Goal: Task Accomplishment & Management: Use online tool/utility

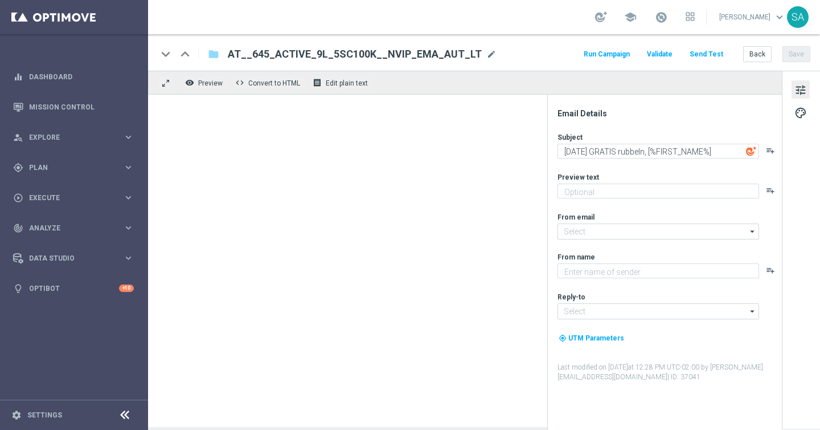
type textarea "Zu deinem LOTTO 6 aus 45."
type textarea "Lottoland"
type input "[EMAIL_ADDRESS][DOMAIN_NAME]"
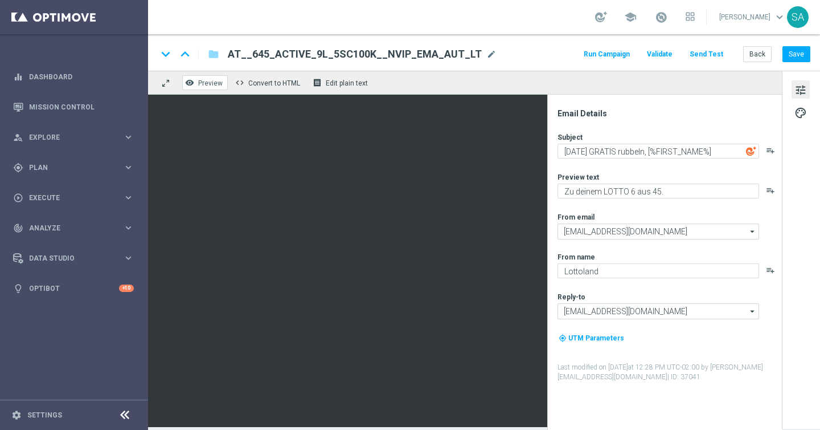
click at [221, 83] on span "Preview" at bounding box center [210, 83] width 24 height 8
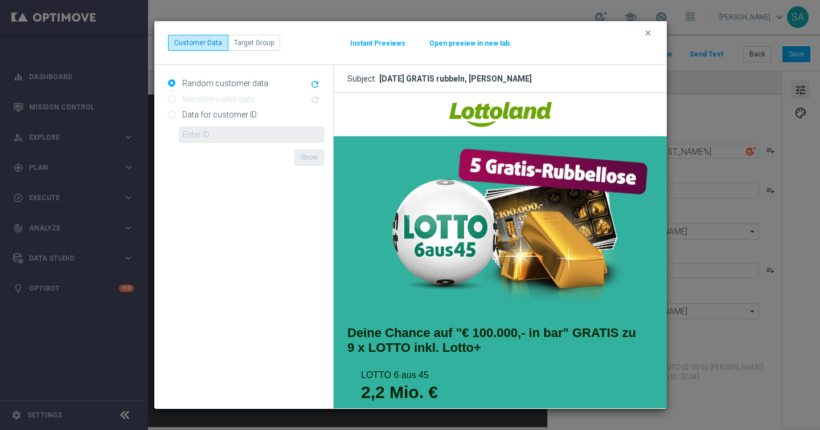
click at [367, 43] on button "Instant Previews" at bounding box center [378, 43] width 56 height 9
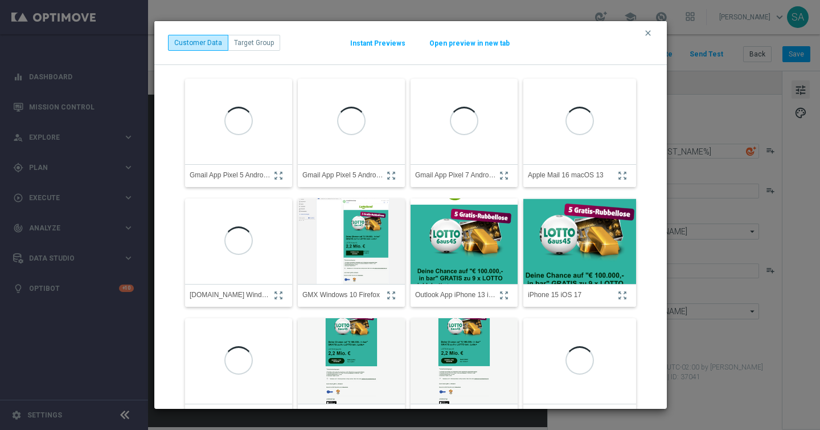
click at [570, 244] on img at bounding box center [580, 241] width 124 height 133
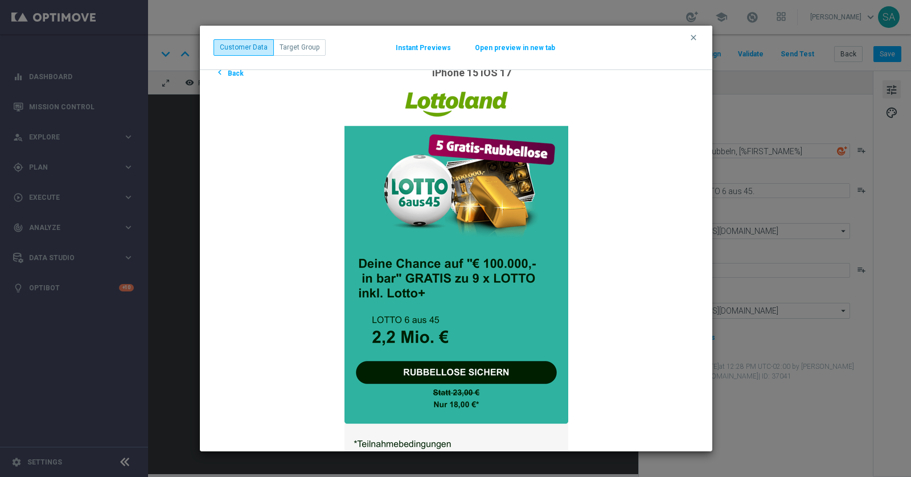
scroll to position [18, 0]
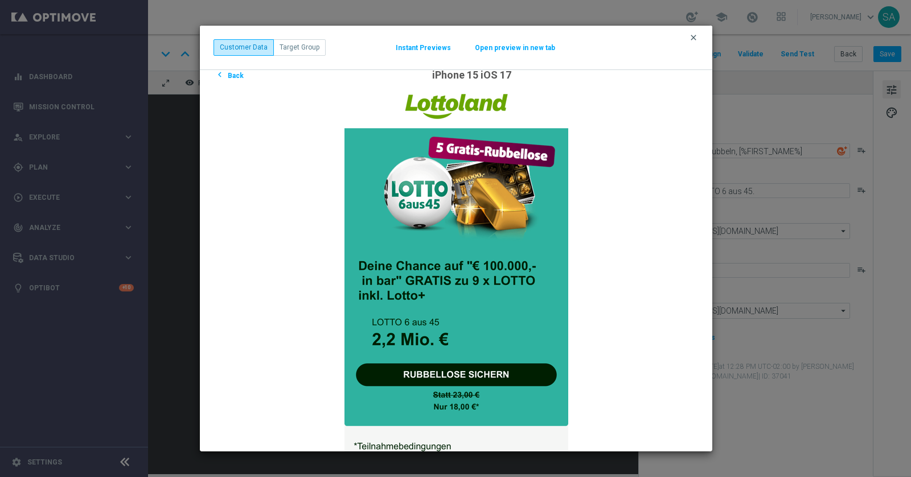
click at [692, 36] on icon "clear" at bounding box center [693, 37] width 9 height 9
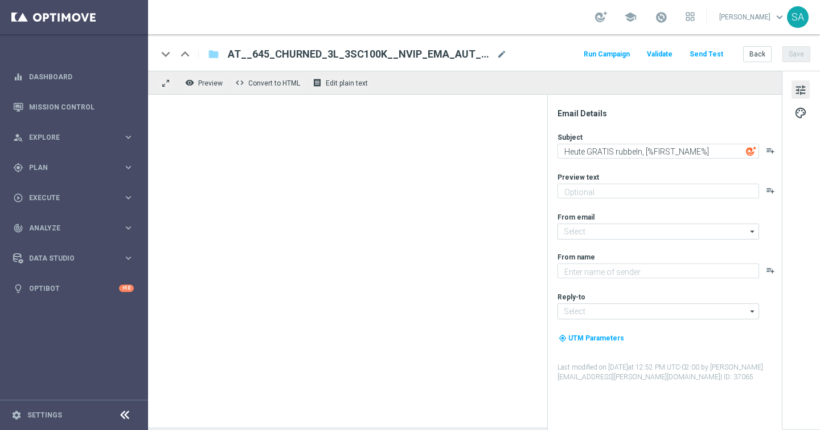
type textarea "Zu deinem LOTTO 6 aus 45."
type input "[EMAIL_ADDRESS][DOMAIN_NAME]"
type textarea "Lottoland"
type input "[EMAIL_ADDRESS][DOMAIN_NAME]"
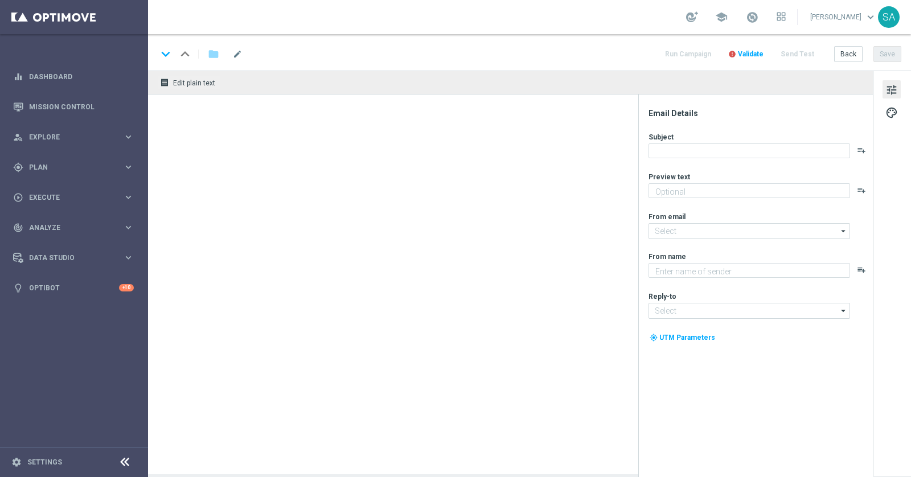
type textarea "[PERSON_NAME] für's LOTTO 6 aus 45."
type textarea "Lottoland"
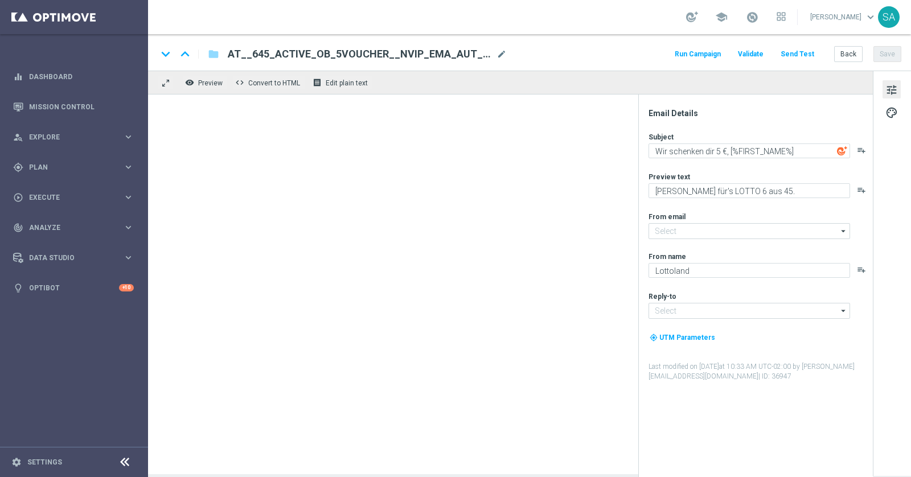
type input "[EMAIL_ADDRESS][DOMAIN_NAME]"
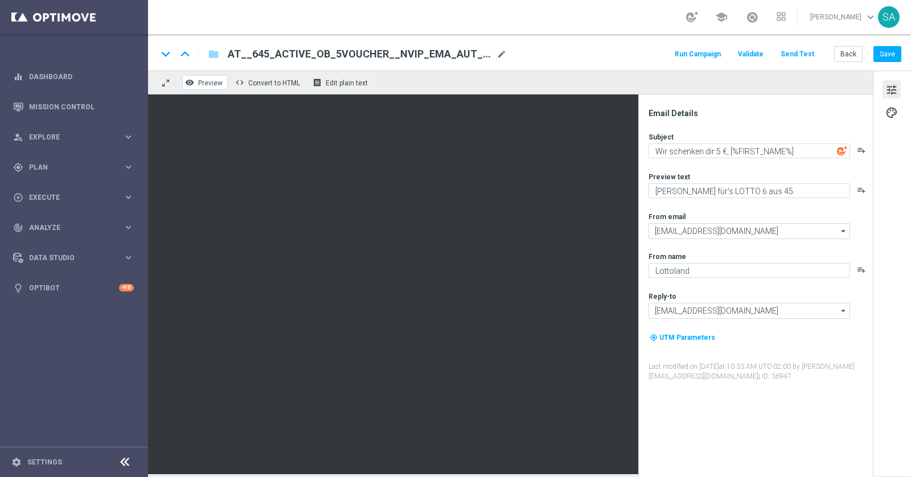
click at [218, 85] on span "Preview" at bounding box center [210, 83] width 24 height 8
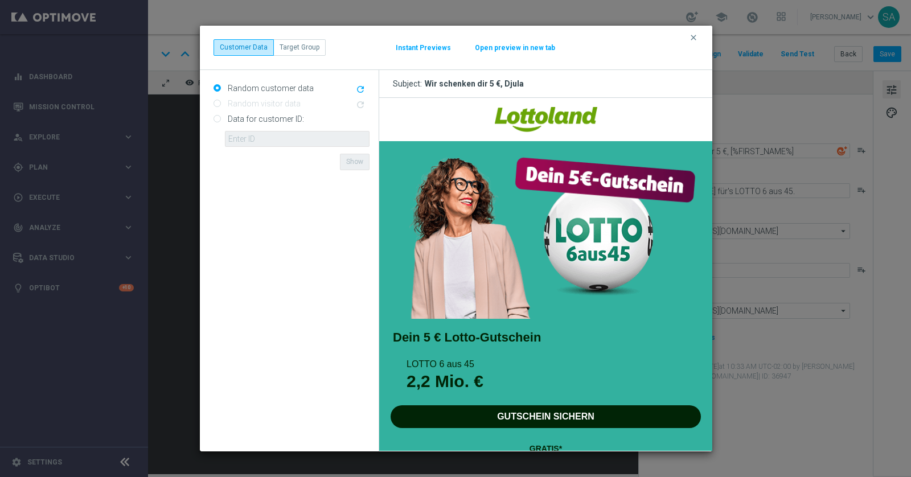
click at [415, 49] on button "Instant Previews" at bounding box center [423, 47] width 56 height 9
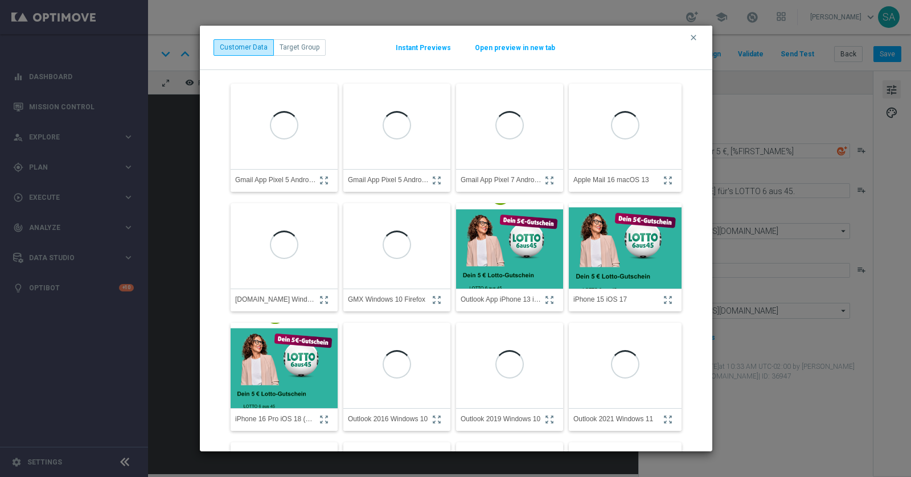
click at [586, 248] on img at bounding box center [625, 246] width 113 height 121
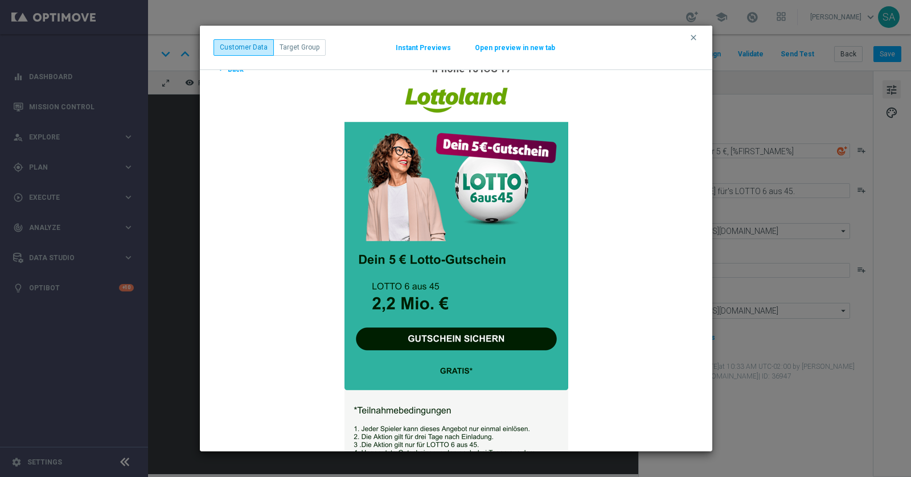
scroll to position [26, 0]
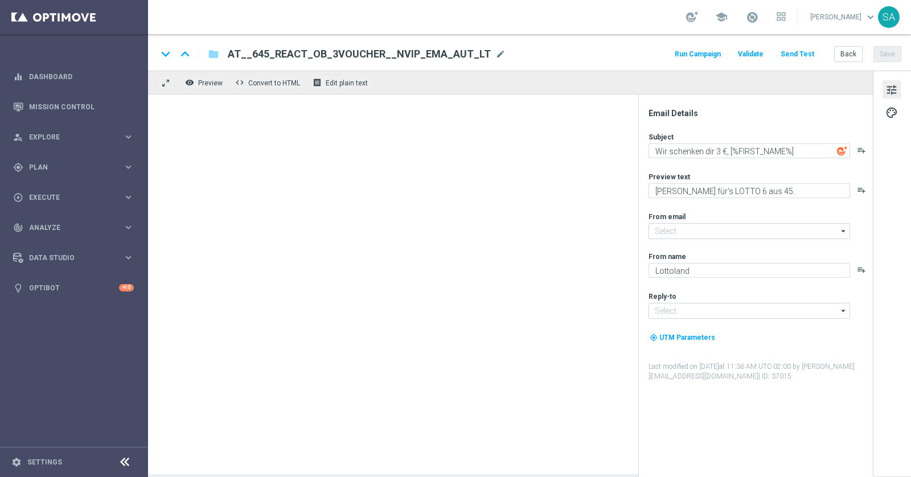
type input "[EMAIL_ADDRESS][DOMAIN_NAME]"
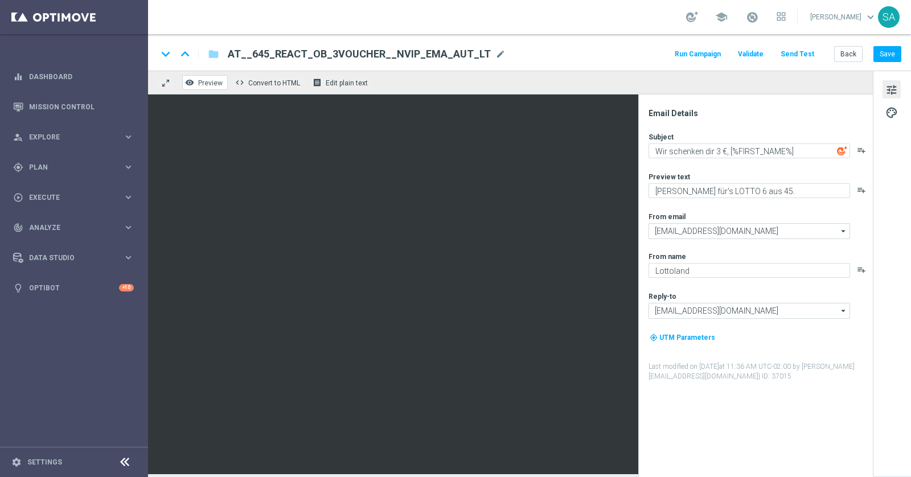
click at [215, 83] on span "Preview" at bounding box center [210, 83] width 24 height 8
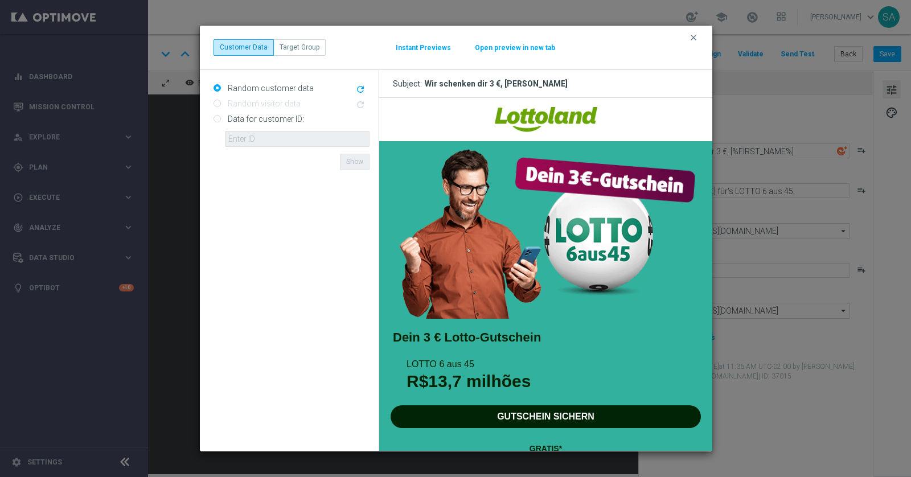
click at [361, 85] on icon "refresh" at bounding box center [360, 89] width 10 height 10
click at [362, 90] on icon "refresh" at bounding box center [360, 89] width 10 height 10
click at [357, 88] on icon "refresh" at bounding box center [360, 89] width 10 height 10
click at [423, 43] on button "Instant Previews" at bounding box center [423, 47] width 56 height 9
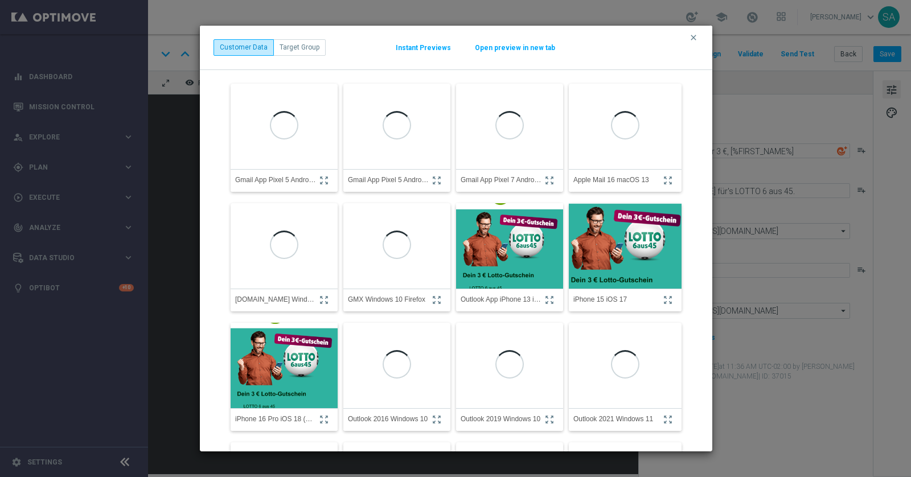
click at [610, 259] on img at bounding box center [625, 245] width 124 height 133
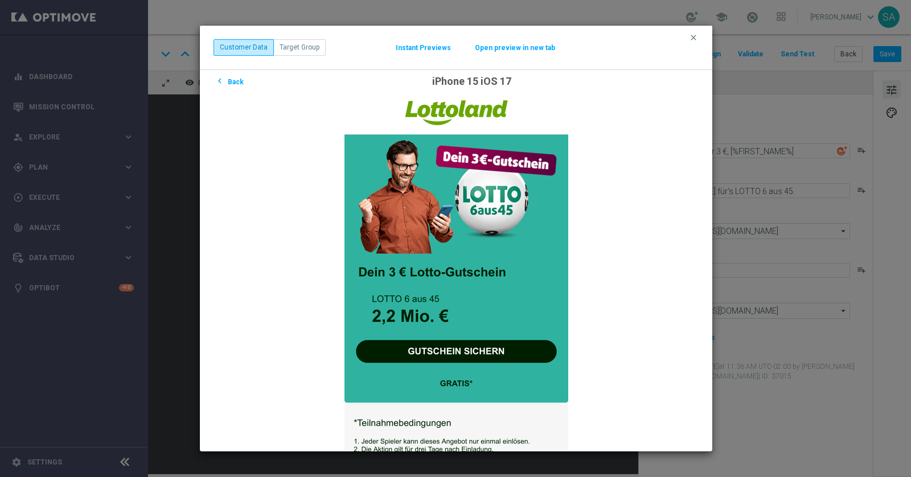
scroll to position [17, 0]
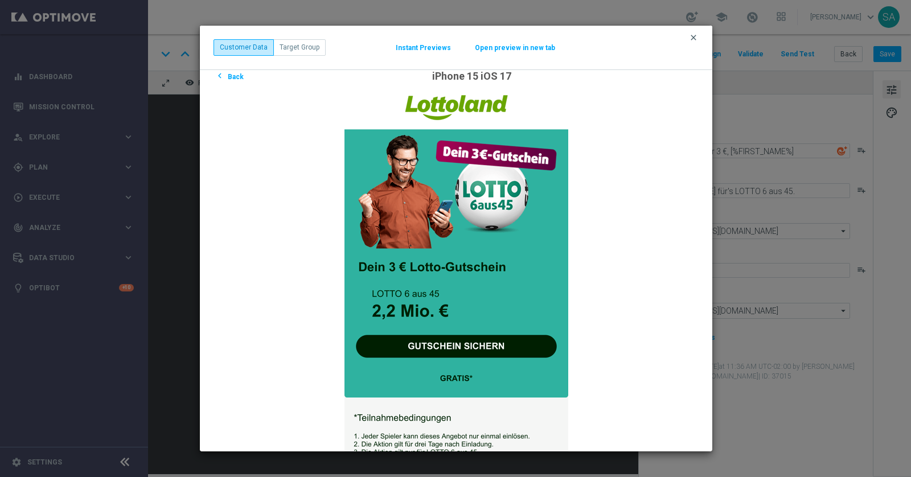
click at [694, 37] on icon "clear" at bounding box center [693, 37] width 9 height 9
